Goal: Communication & Community: Answer question/provide support

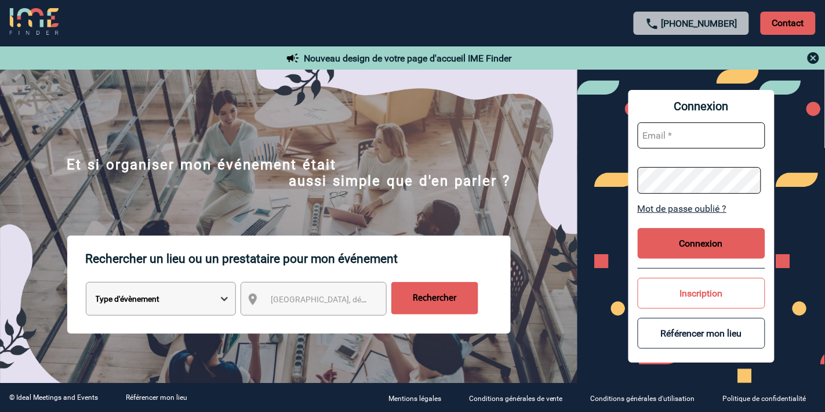
click at [682, 132] on input "text" at bounding box center [702, 135] width 128 height 26
type input "[EMAIL_ADDRESS][DOMAIN_NAME]"
click at [682, 245] on button "Connexion" at bounding box center [702, 243] width 128 height 31
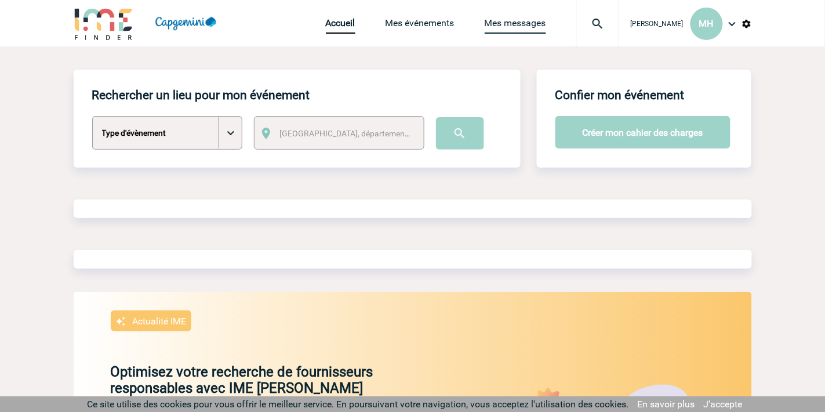
click at [488, 21] on link "Mes messages" at bounding box center [515, 25] width 61 height 16
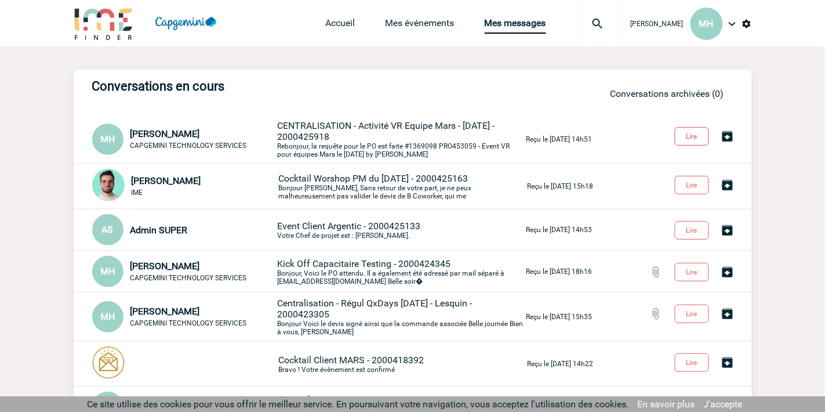
click at [697, 135] on button "Lire" at bounding box center [692, 136] width 34 height 19
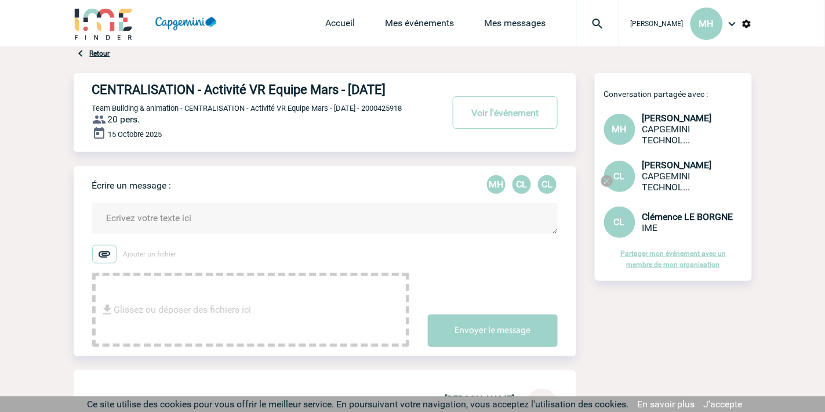
click at [180, 234] on textarea at bounding box center [325, 218] width 466 height 31
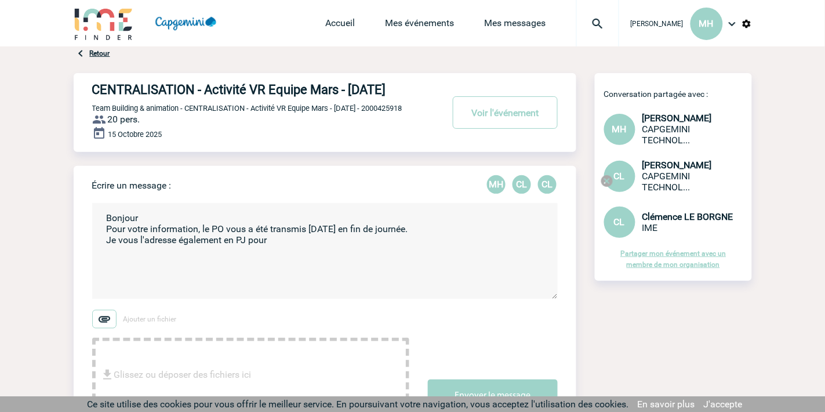
click at [379, 253] on textarea "Bonjour Pour votre information, le PO vous a été transmis hier en fin de journé…" at bounding box center [325, 251] width 466 height 96
type textarea "Bonjour Pour votre information, le PO vous a été transmis hier en fin de journé…"
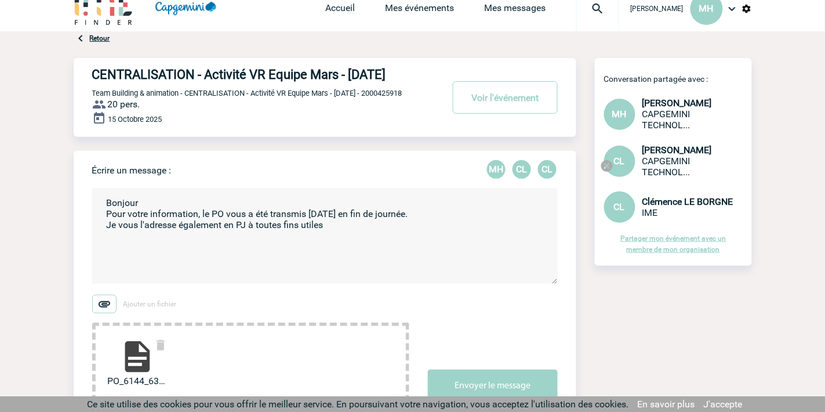
click at [296, 274] on textarea "Bonjour Pour votre information, le PO vous a été transmis hier en fin de journé…" at bounding box center [325, 236] width 466 height 96
click at [354, 238] on textarea "Bonjour Pour votre information, le PO vous a été transmis hier en fin de journé…" at bounding box center [325, 236] width 466 height 96
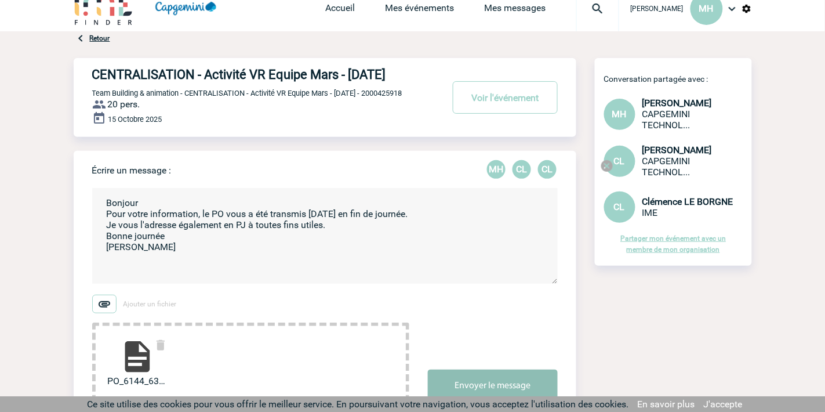
type textarea "Bonjour Pour votre information, le PO vous a été transmis hier en fin de journé…"
click at [491, 387] on button "Envoyer le message" at bounding box center [493, 385] width 130 height 32
